Goal: Task Accomplishment & Management: Manage account settings

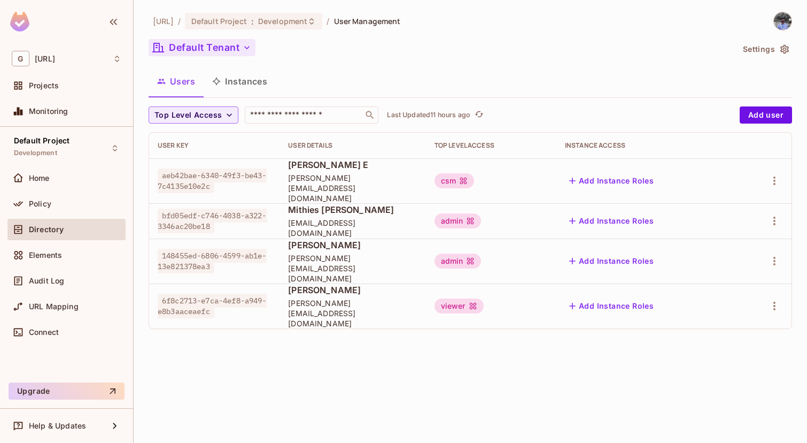
click at [188, 48] on button "Default Tenant" at bounding box center [202, 47] width 107 height 17
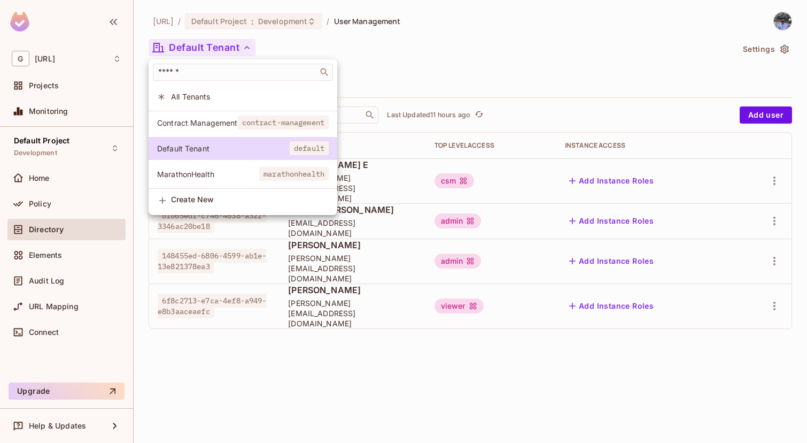
click at [185, 127] on span "Contract Management" at bounding box center [197, 123] width 81 height 10
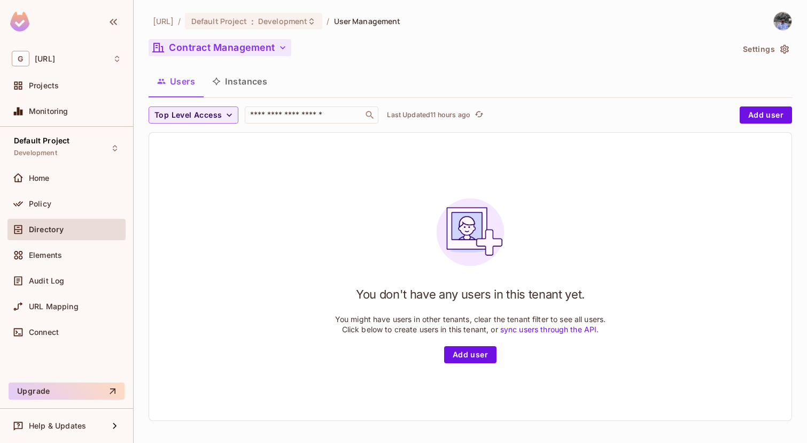
click at [263, 49] on button "Contract Management" at bounding box center [220, 47] width 143 height 17
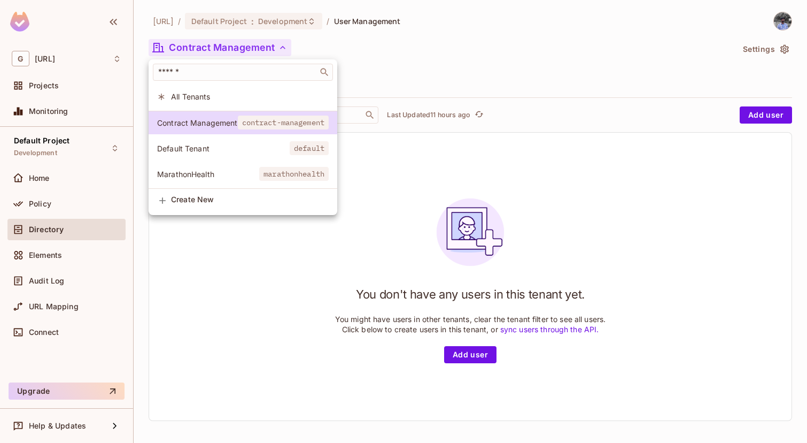
click at [220, 142] on li "Default Tenant default" at bounding box center [243, 148] width 189 height 23
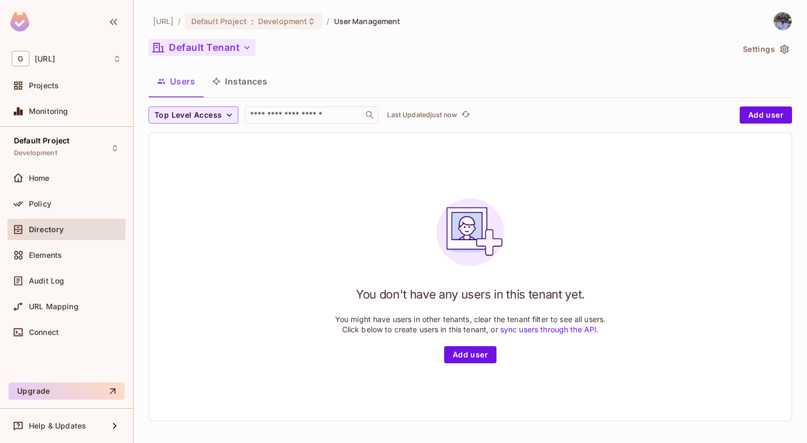
click at [238, 45] on button "Default Tenant" at bounding box center [202, 47] width 107 height 17
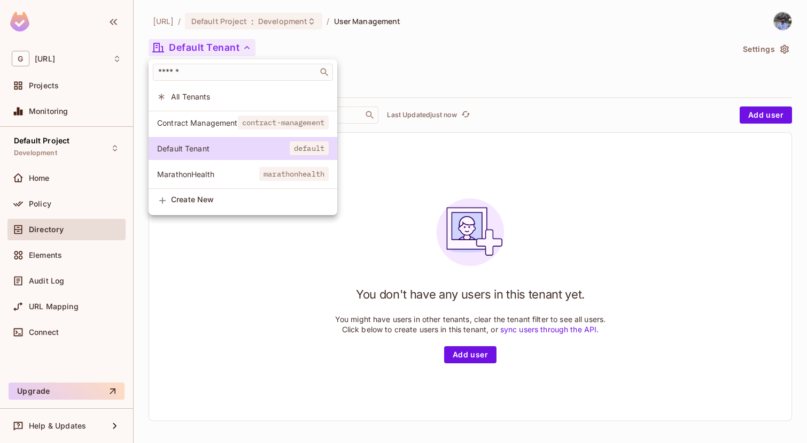
click at [202, 102] on li "All Tenants" at bounding box center [243, 96] width 189 height 23
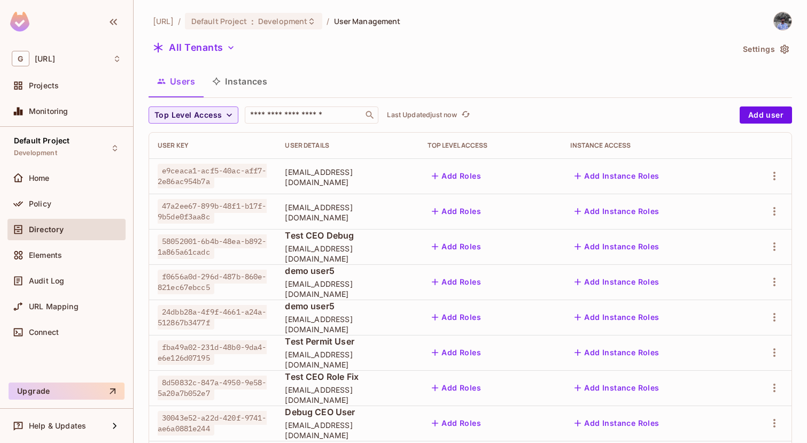
scroll to position [304, 0]
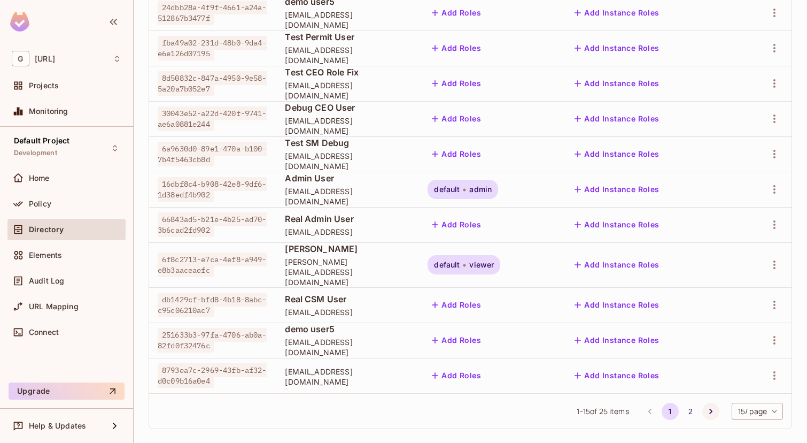
click at [706, 406] on icon "Go to next page" at bounding box center [711, 411] width 11 height 11
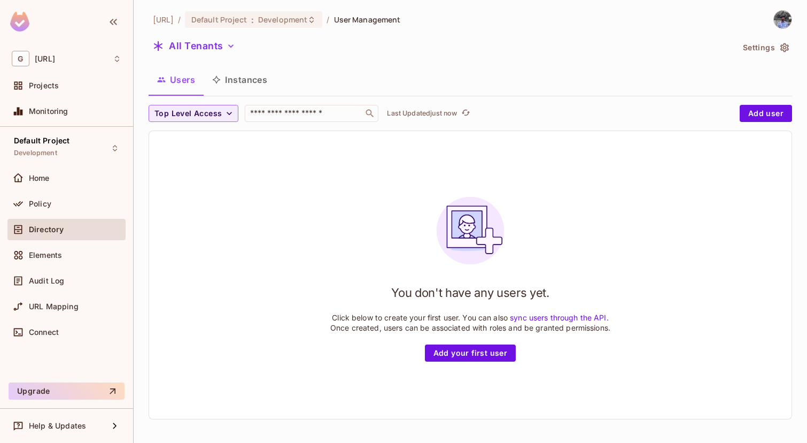
scroll to position [0, 0]
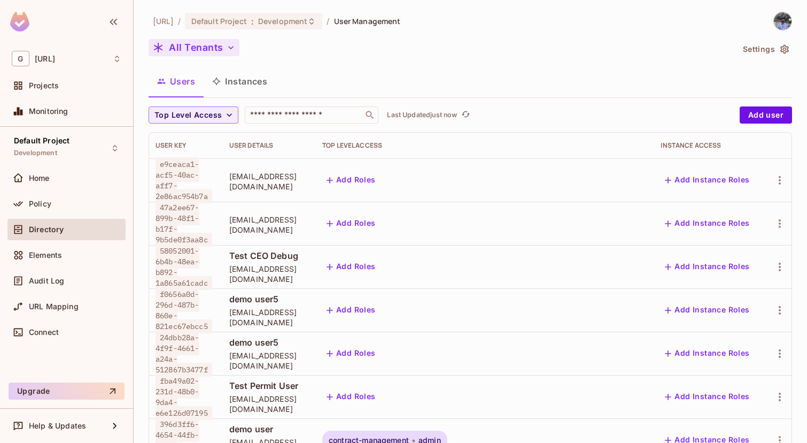
click at [196, 40] on button "All Tenants" at bounding box center [194, 47] width 91 height 17
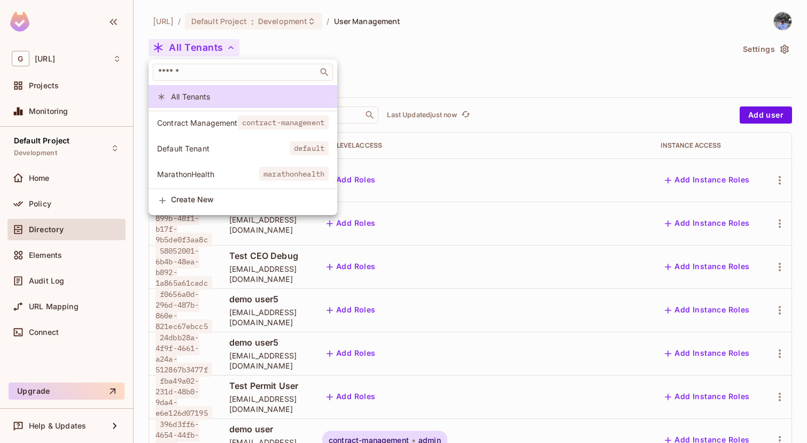
click at [197, 124] on span "Contract Management" at bounding box center [197, 123] width 81 height 10
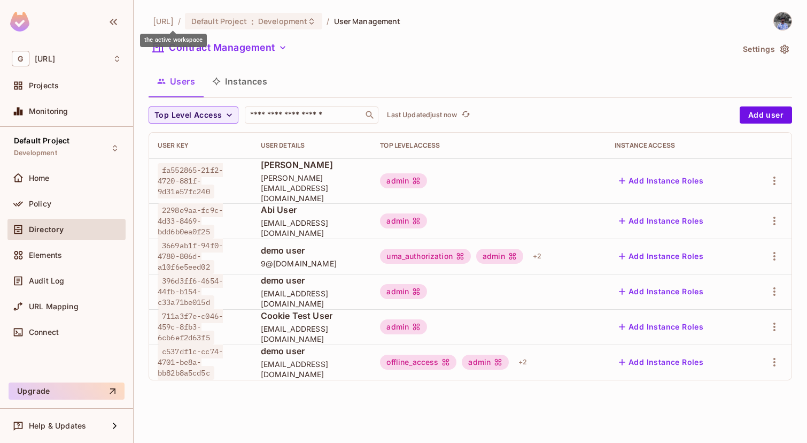
click at [189, 27] on div "the active workspace" at bounding box center [173, 36] width 67 height 21
click at [238, 50] on button "Contract Management" at bounding box center [220, 47] width 143 height 17
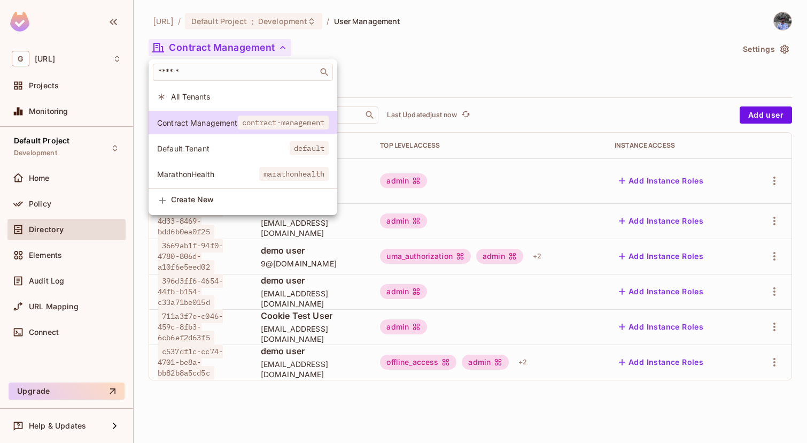
click at [237, 139] on li "Default Tenant default" at bounding box center [243, 148] width 189 height 23
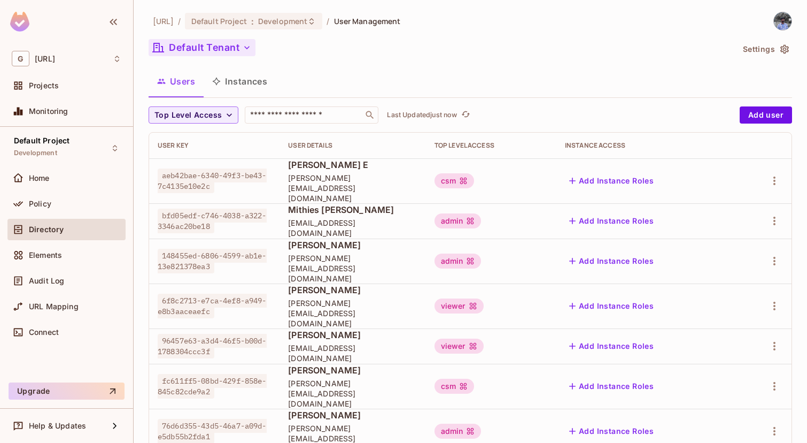
click at [223, 42] on button "Default Tenant" at bounding box center [202, 47] width 107 height 17
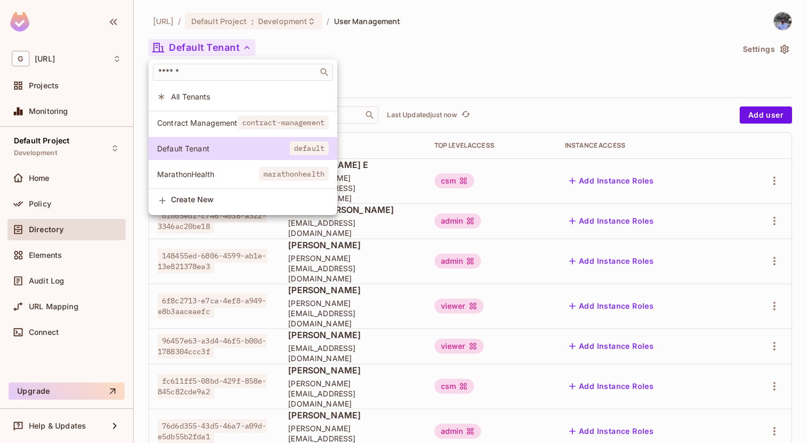
click at [233, 117] on li "Contract Management contract-management" at bounding box center [243, 122] width 189 height 23
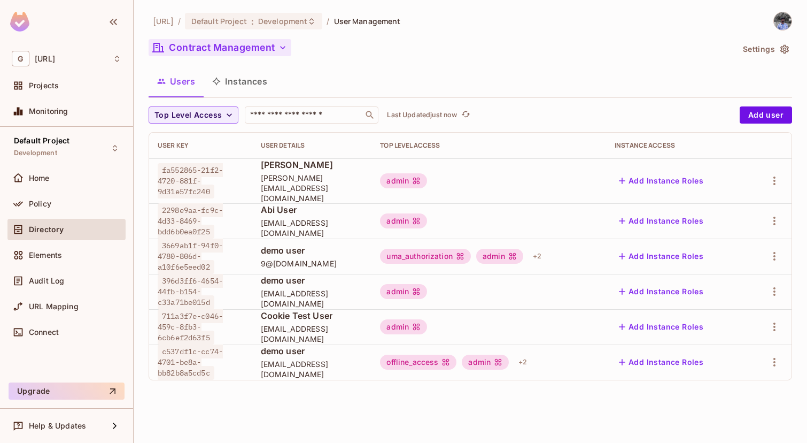
click at [237, 53] on button "Contract Management" at bounding box center [220, 47] width 143 height 17
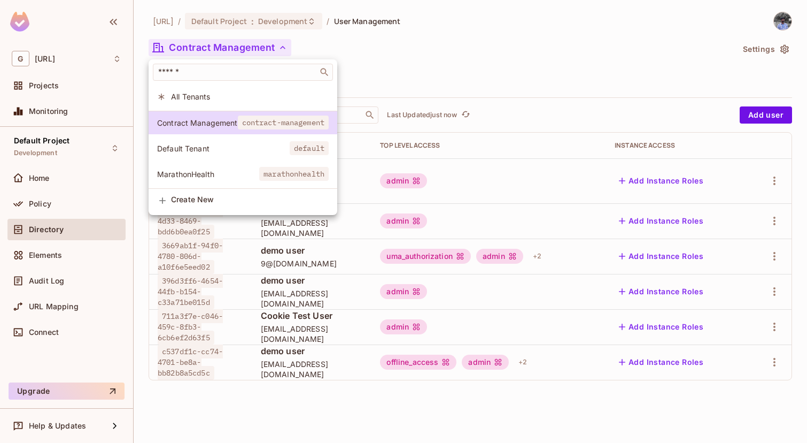
click at [238, 140] on li "Default Tenant default" at bounding box center [243, 148] width 189 height 23
